Goal: Information Seeking & Learning: Learn about a topic

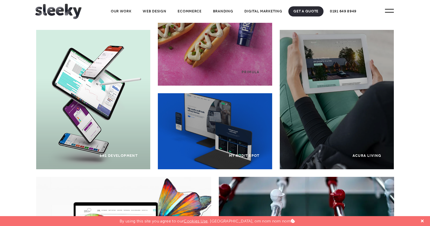
scroll to position [103, 0]
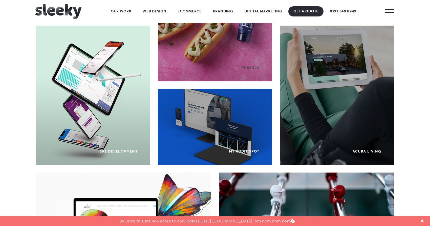
click at [235, 134] on div "My Audit Spot" at bounding box center [215, 127] width 114 height 76
click at [121, 100] on div "SR1 Development" at bounding box center [93, 95] width 114 height 139
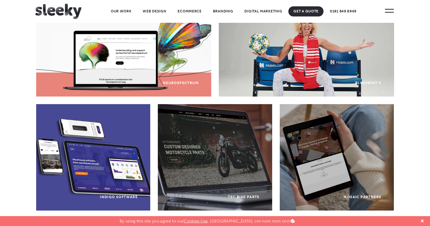
scroll to position [270, 0]
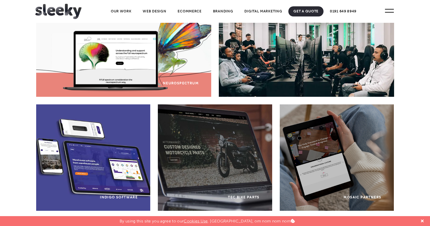
click at [138, 60] on div "Neurospectrum" at bounding box center [123, 51] width 175 height 91
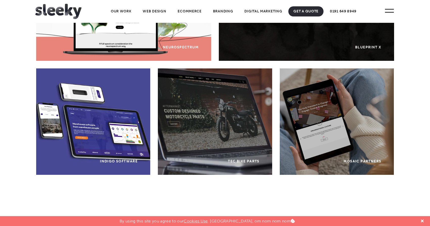
click at [116, 115] on div "Indigo Software" at bounding box center [93, 121] width 114 height 106
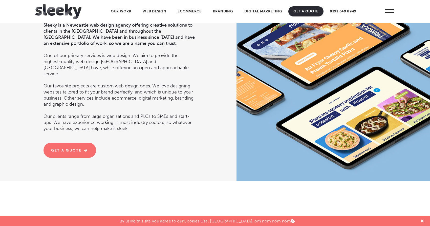
scroll to position [557, 0]
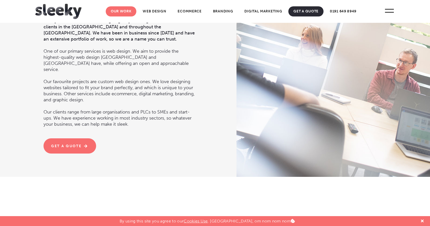
click at [124, 10] on link "Our Work" at bounding box center [121, 11] width 31 height 10
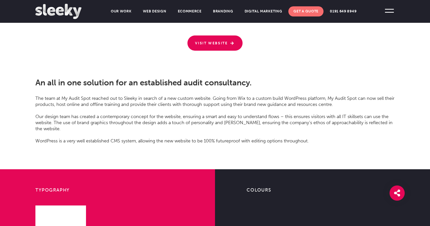
scroll to position [1298, 0]
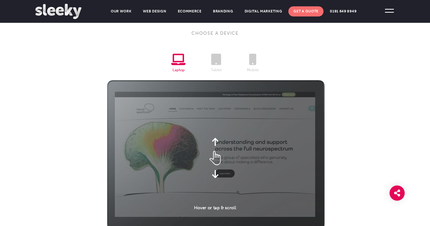
scroll to position [714, 0]
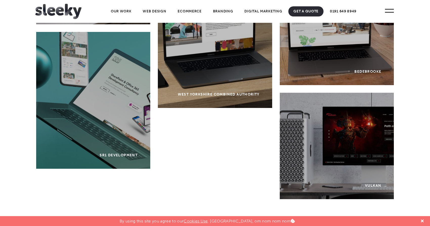
scroll to position [1457, 0]
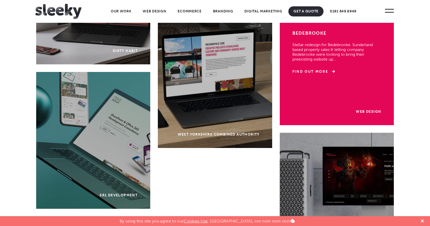
click at [342, 98] on div "Web Design Bedebrooke Stellar redesign for Bedebrooke. Sunderland based propert…" at bounding box center [337, 72] width 114 height 106
click at [322, 73] on link "Find Out More" at bounding box center [313, 71] width 43 height 5
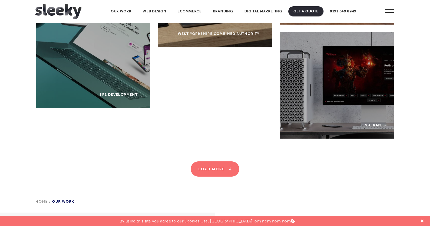
scroll to position [1553, 0]
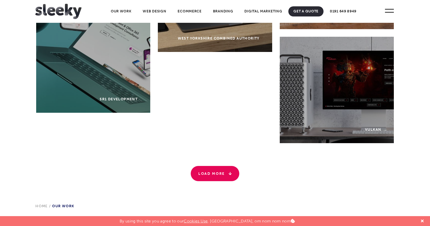
click at [214, 171] on link "Load More" at bounding box center [215, 173] width 49 height 15
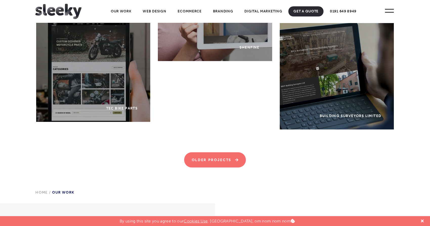
scroll to position [2353, 0]
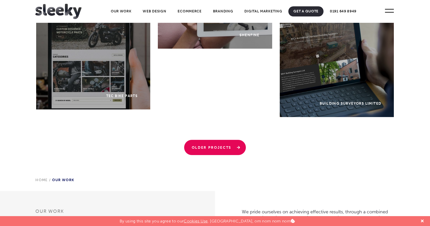
click at [225, 150] on link "Older Projects" at bounding box center [215, 147] width 62 height 15
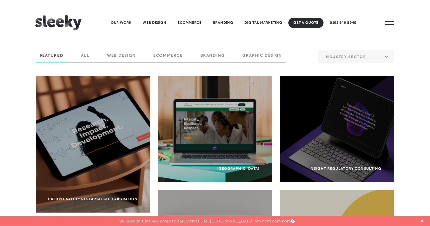
scroll to position [0, 0]
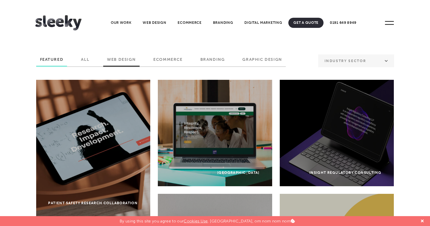
click at [134, 60] on label "Web Design" at bounding box center [121, 61] width 36 height 9
click at [0, 0] on input "Web Design" at bounding box center [0, 0] width 0 height 0
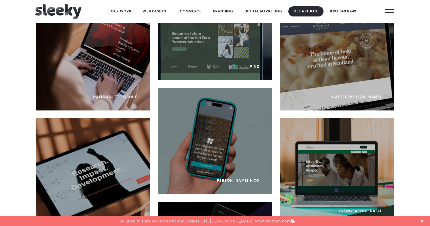
scroll to position [42, 0]
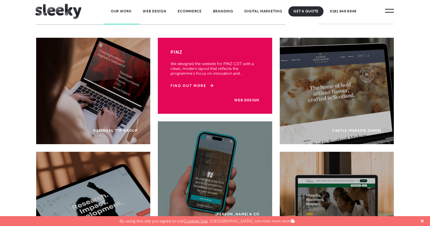
click at [240, 97] on div "Web Design PINZ We designed the website for PINZ CDT with a clean, modern layou…" at bounding box center [215, 76] width 114 height 76
click at [239, 101] on link "Web Design" at bounding box center [246, 100] width 25 height 4
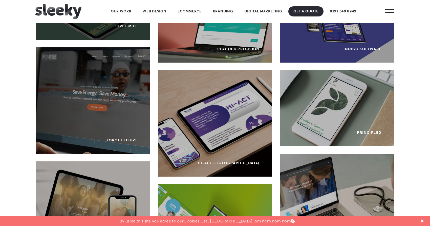
scroll to position [787, 0]
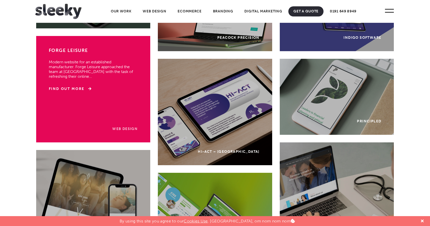
click at [131, 129] on link "Web Design" at bounding box center [124, 128] width 25 height 4
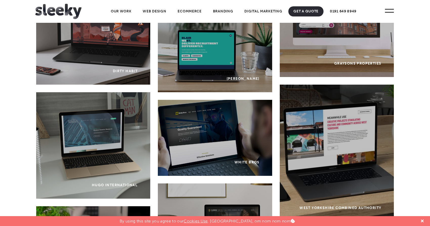
scroll to position [1804, 0]
